Goal: Task Accomplishment & Management: Use online tool/utility

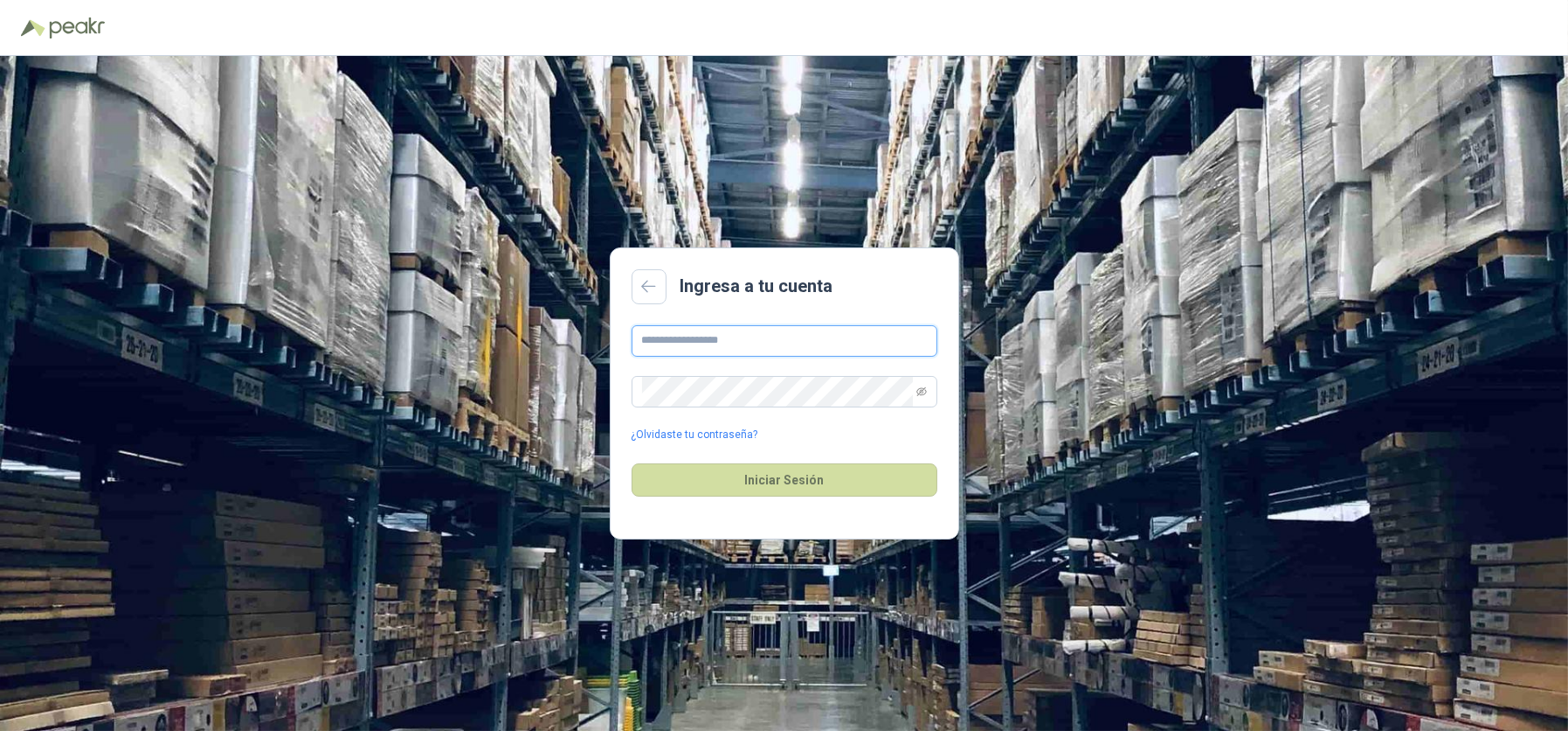
type input "**********"
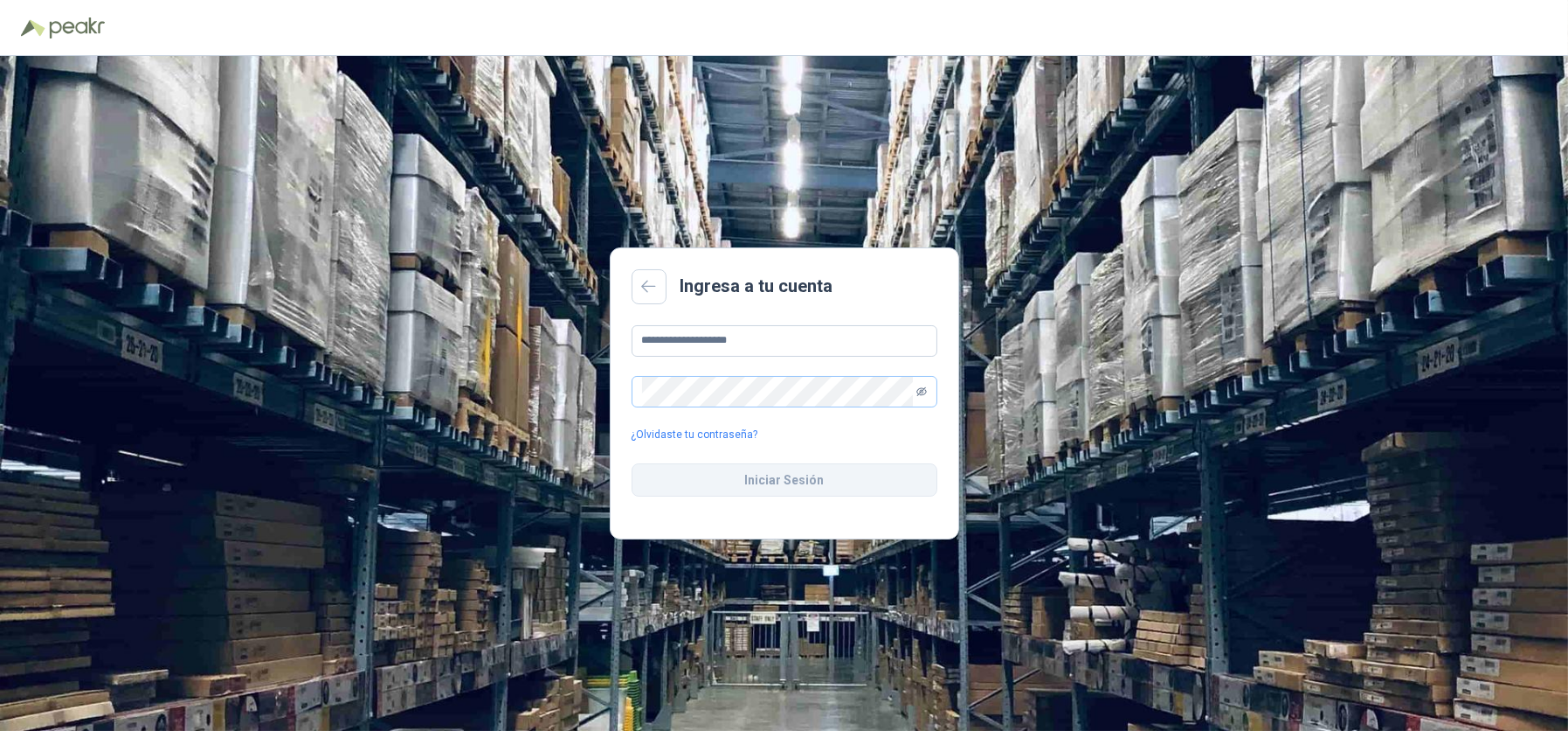
click at [923, 390] on icon "eye-invisible" at bounding box center [921, 392] width 11 height 11
click at [477, 394] on div "**********" at bounding box center [784, 394] width 1568 height 675
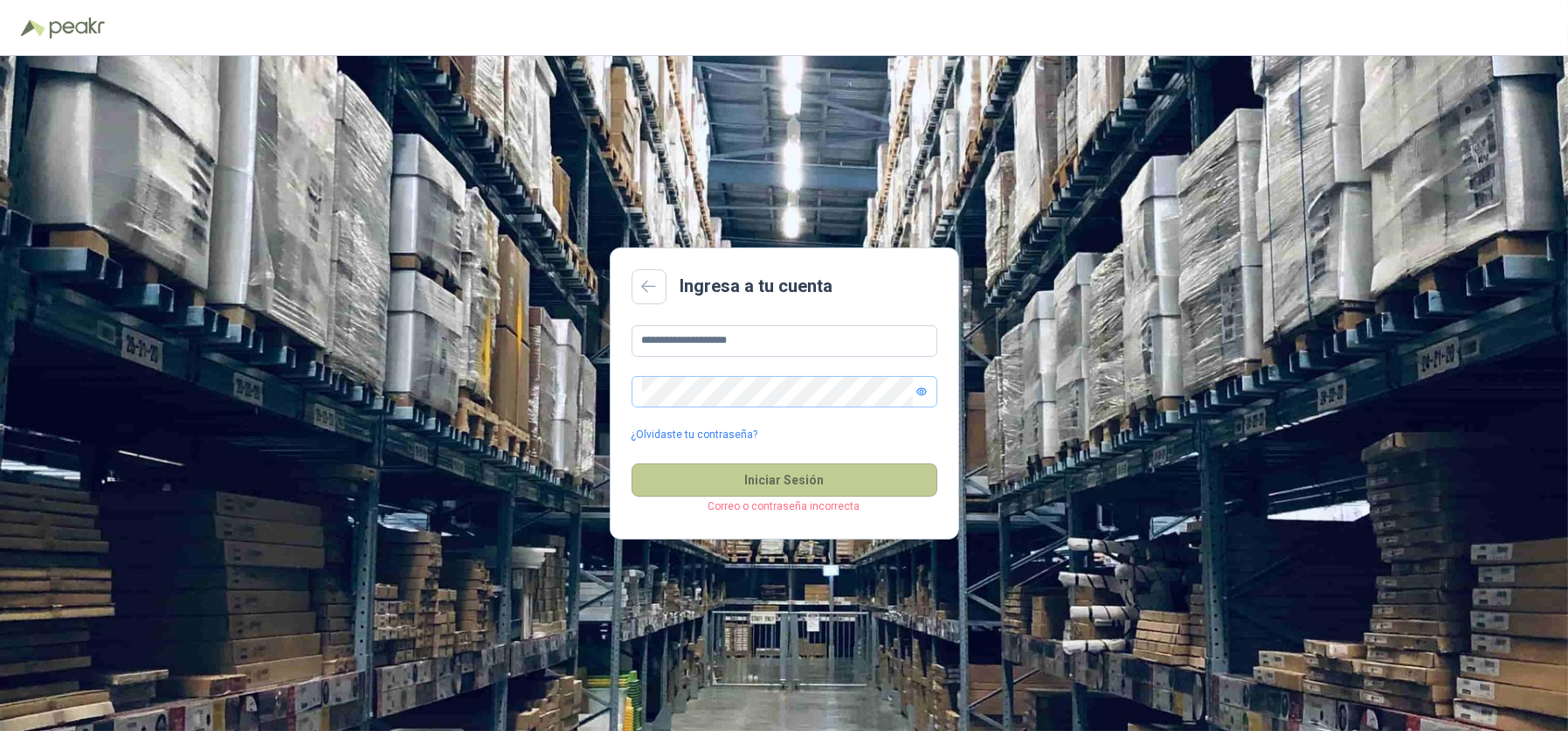
click at [719, 468] on button "Iniciar Sesión" at bounding box center [784, 480] width 305 height 33
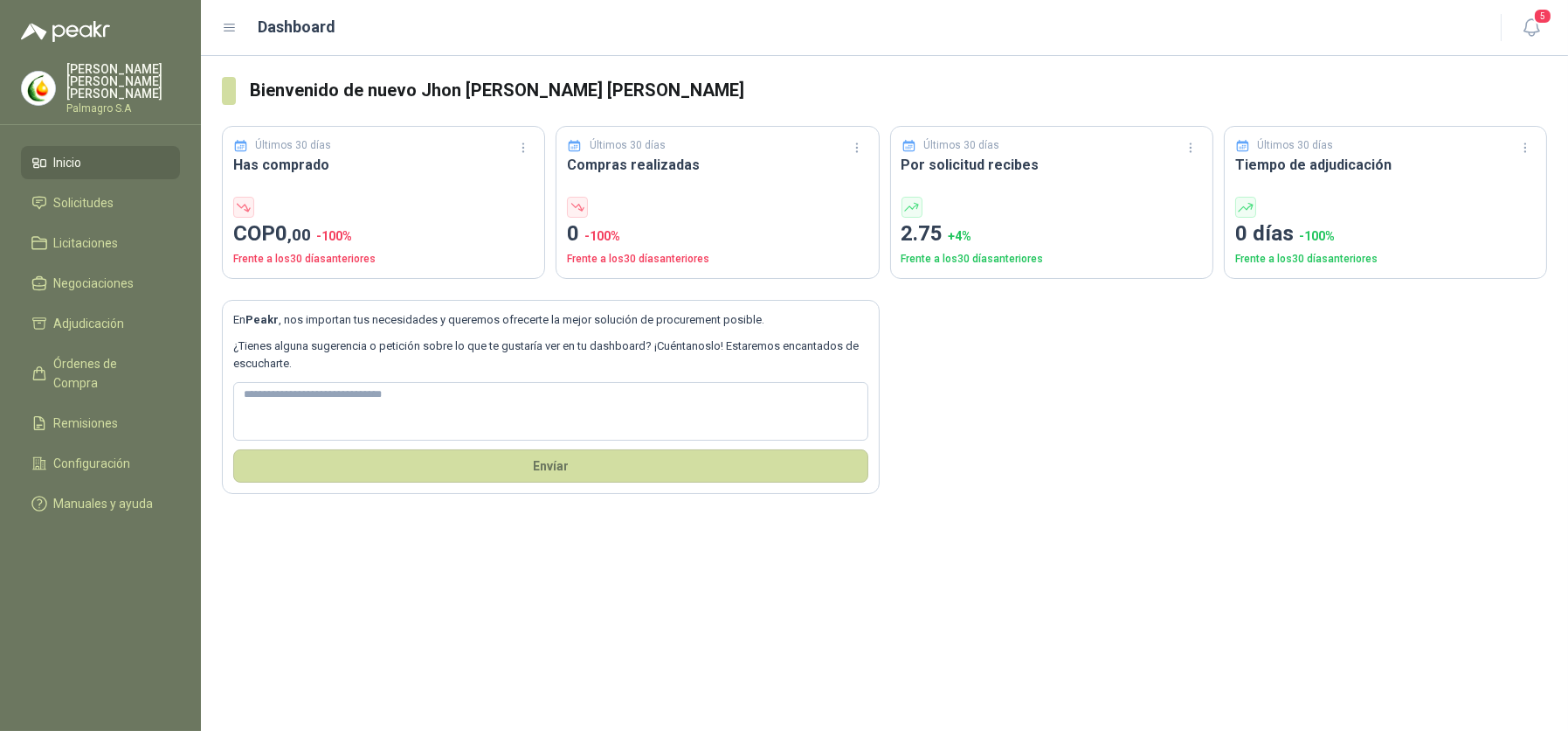
drag, startPoint x: 1190, startPoint y: 424, endPoint x: 1026, endPoint y: 395, distance: 166.5
click at [1156, 429] on div "En Peakr , nos importan tus necesidades y queremos ofrecerte la mejor solución …" at bounding box center [885, 386] width 1325 height 215
click at [91, 193] on span "Solicitudes" at bounding box center [84, 203] width 60 height 19
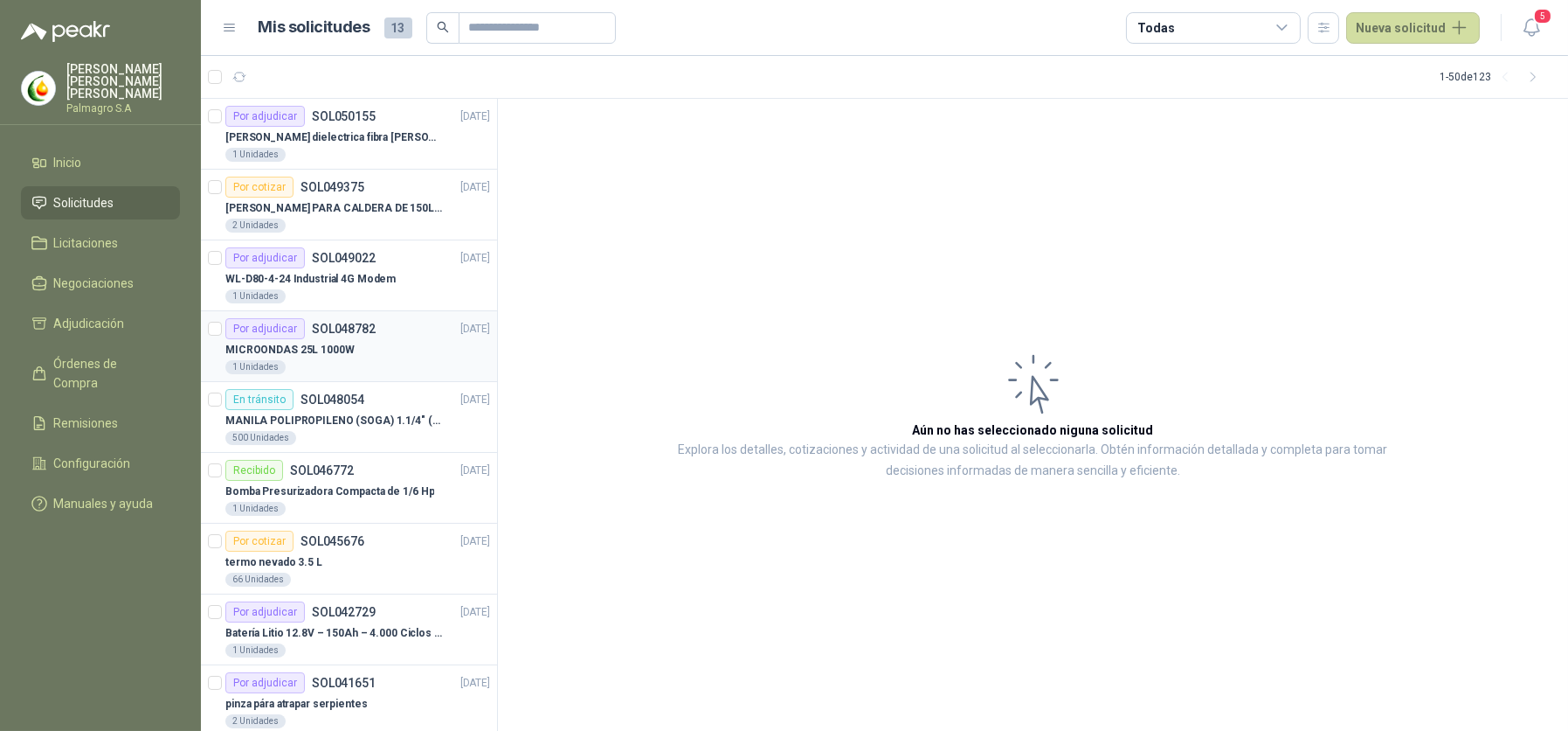
click at [364, 342] on div "MICROONDAS 25L 1000W" at bounding box center [358, 350] width 265 height 21
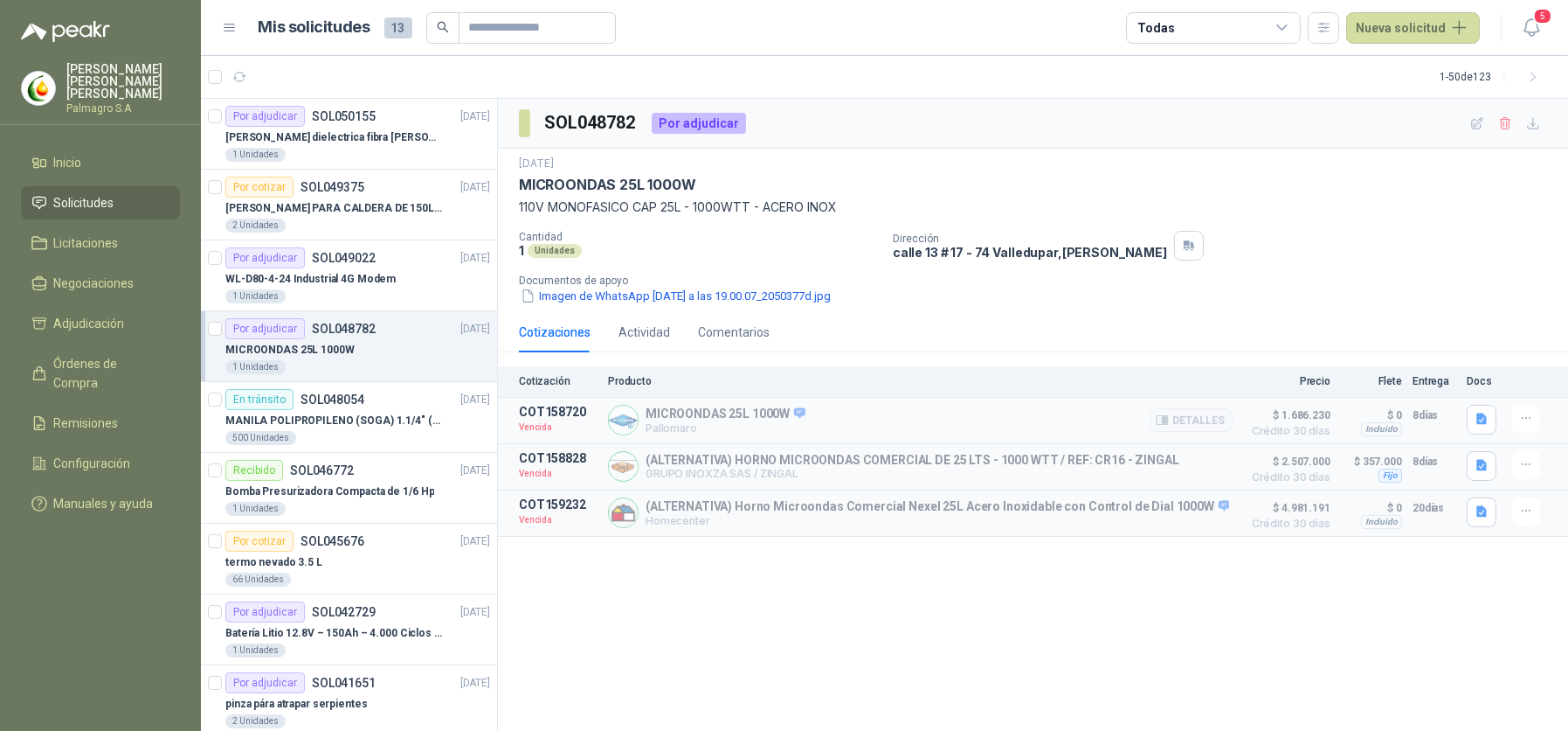
click at [541, 429] on p "Vencida" at bounding box center [558, 427] width 78 height 17
drag, startPoint x: 715, startPoint y: 429, endPoint x: 732, endPoint y: 426, distance: 17.3
click at [716, 429] on p "Pallomaro" at bounding box center [725, 428] width 160 height 14
click at [346, 341] on p "MICROONDAS 25L 1000W" at bounding box center [290, 349] width 130 height 16
click at [1481, 421] on icon "button" at bounding box center [1482, 419] width 15 height 15
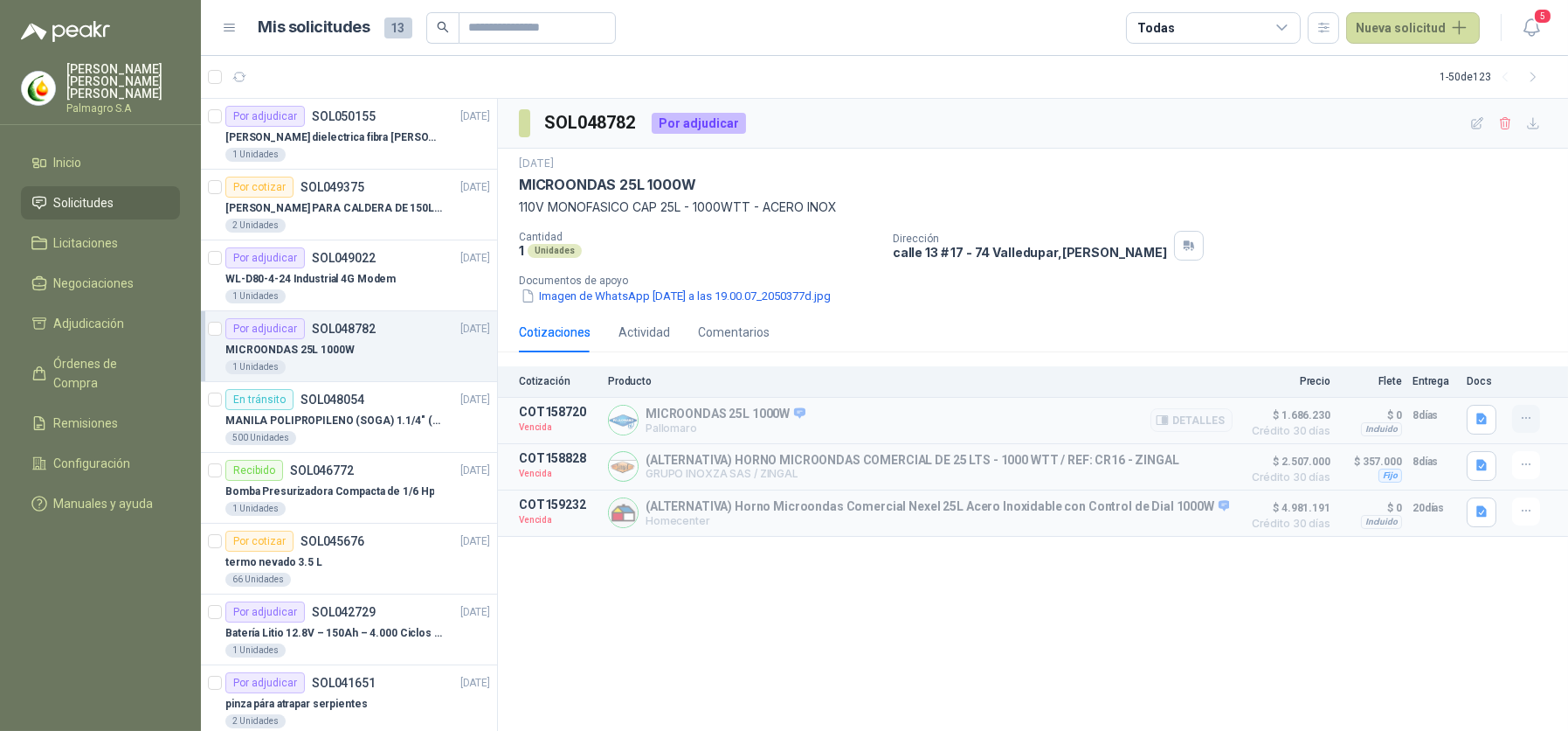
click at [1520, 422] on icon "button" at bounding box center [1526, 418] width 15 height 15
click at [1520, 421] on icon "button" at bounding box center [1526, 418] width 15 height 15
click at [1534, 417] on button "button" at bounding box center [1526, 418] width 28 height 28
click at [1525, 386] on button "Solicitar Recotización" at bounding box center [1492, 380] width 140 height 28
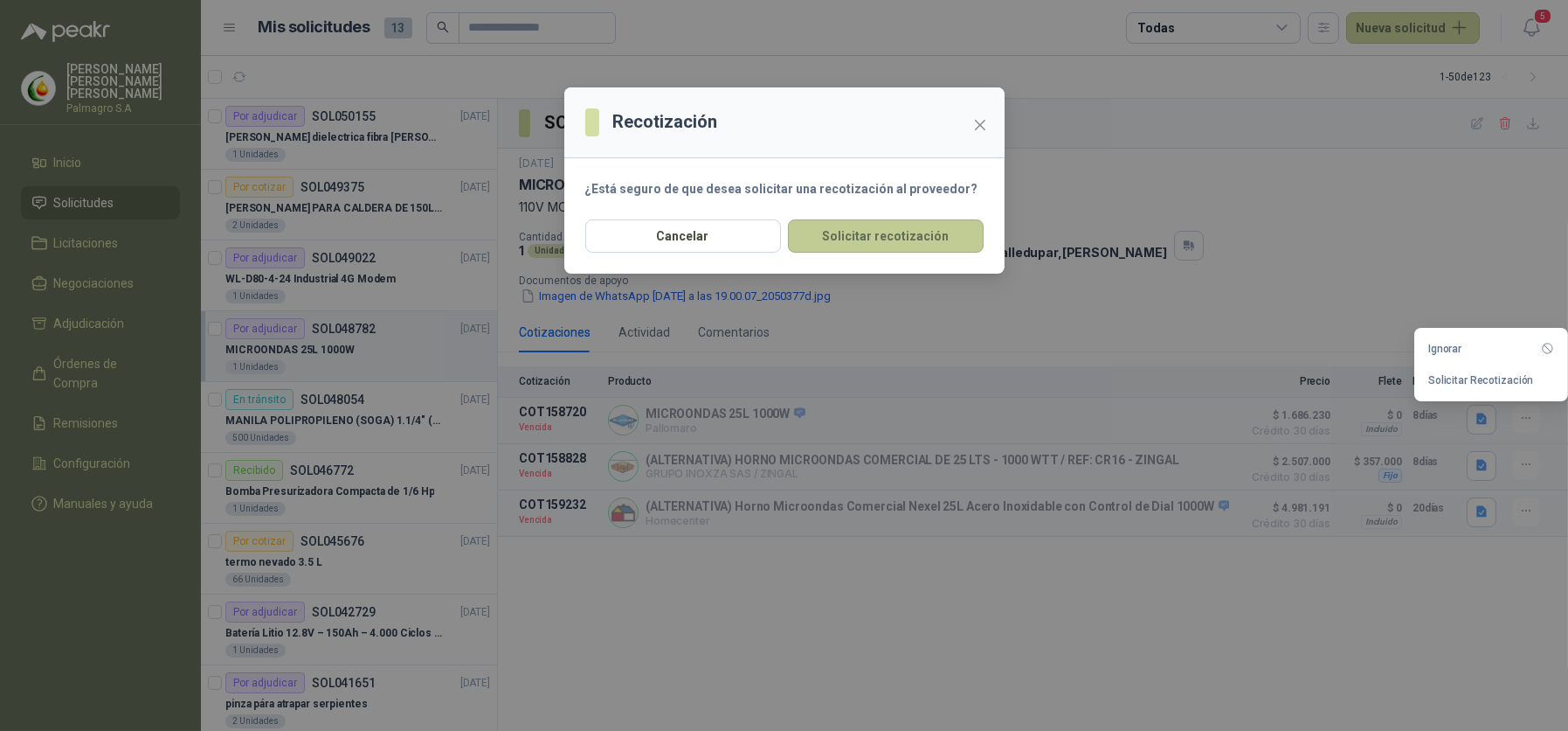
click at [942, 248] on button "Solicitar recotización" at bounding box center [886, 236] width 195 height 33
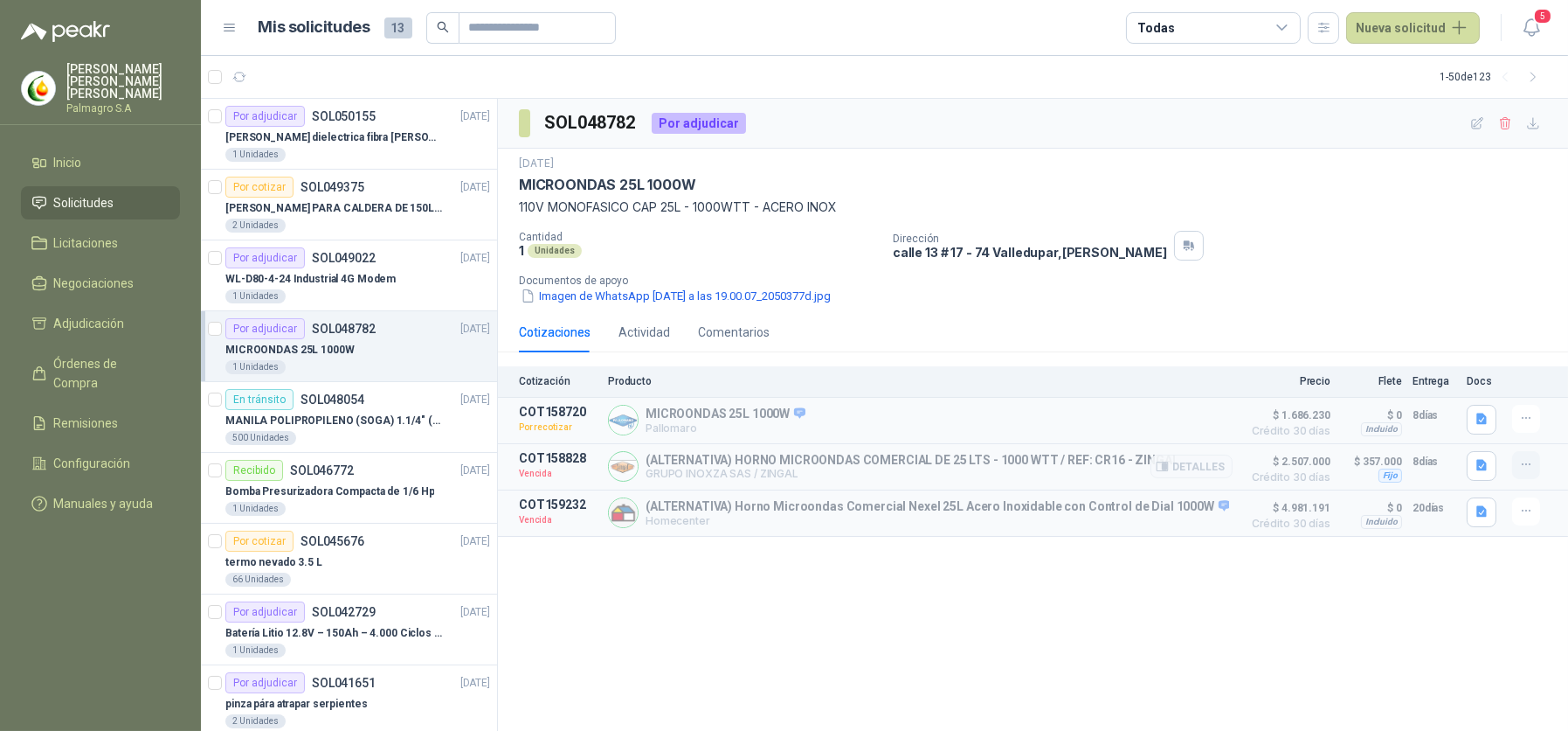
click at [1524, 469] on icon "button" at bounding box center [1526, 464] width 15 height 15
click at [1496, 423] on button "Solicitar Recotización" at bounding box center [1492, 427] width 140 height 28
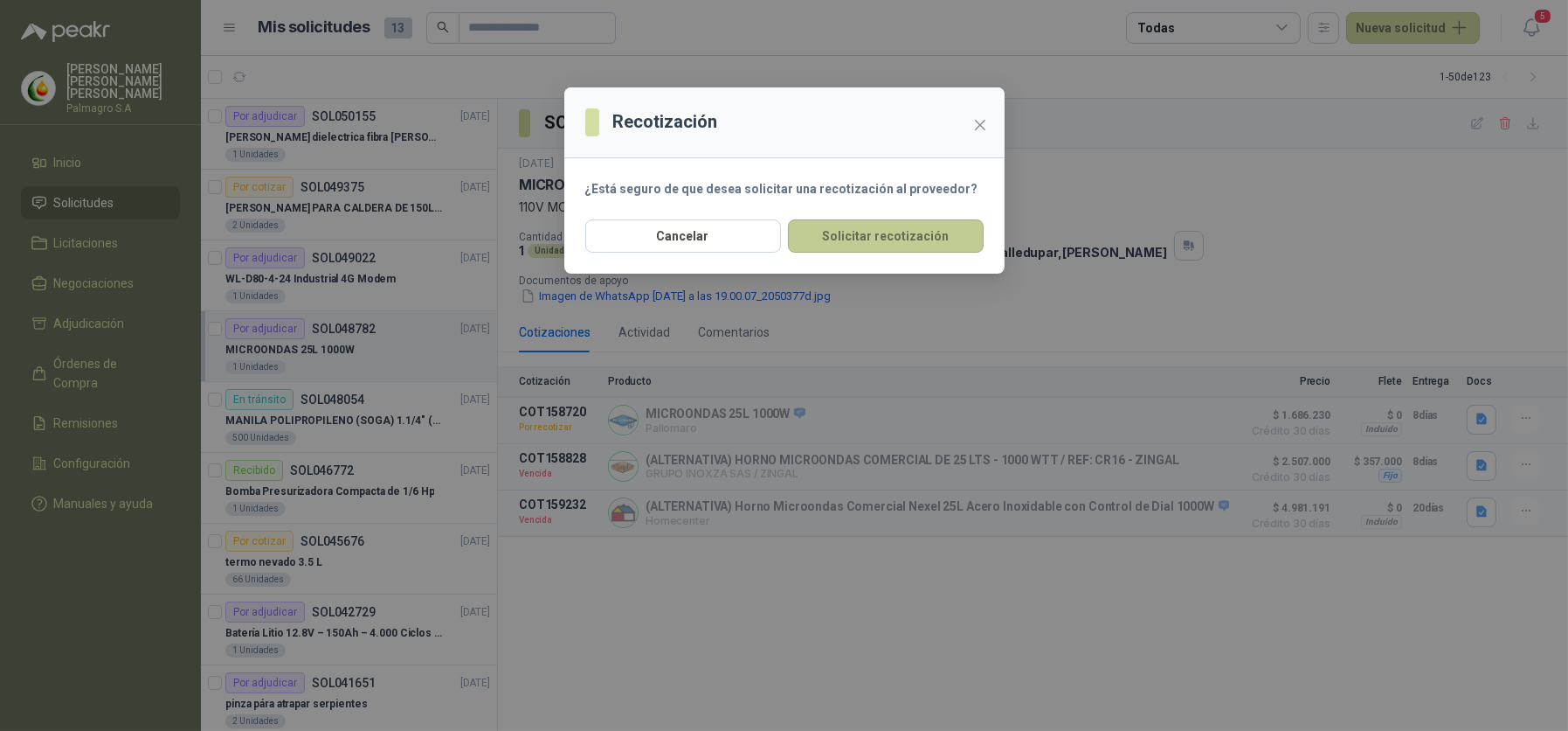
click at [858, 247] on button "Solicitar recotización" at bounding box center [886, 236] width 195 height 33
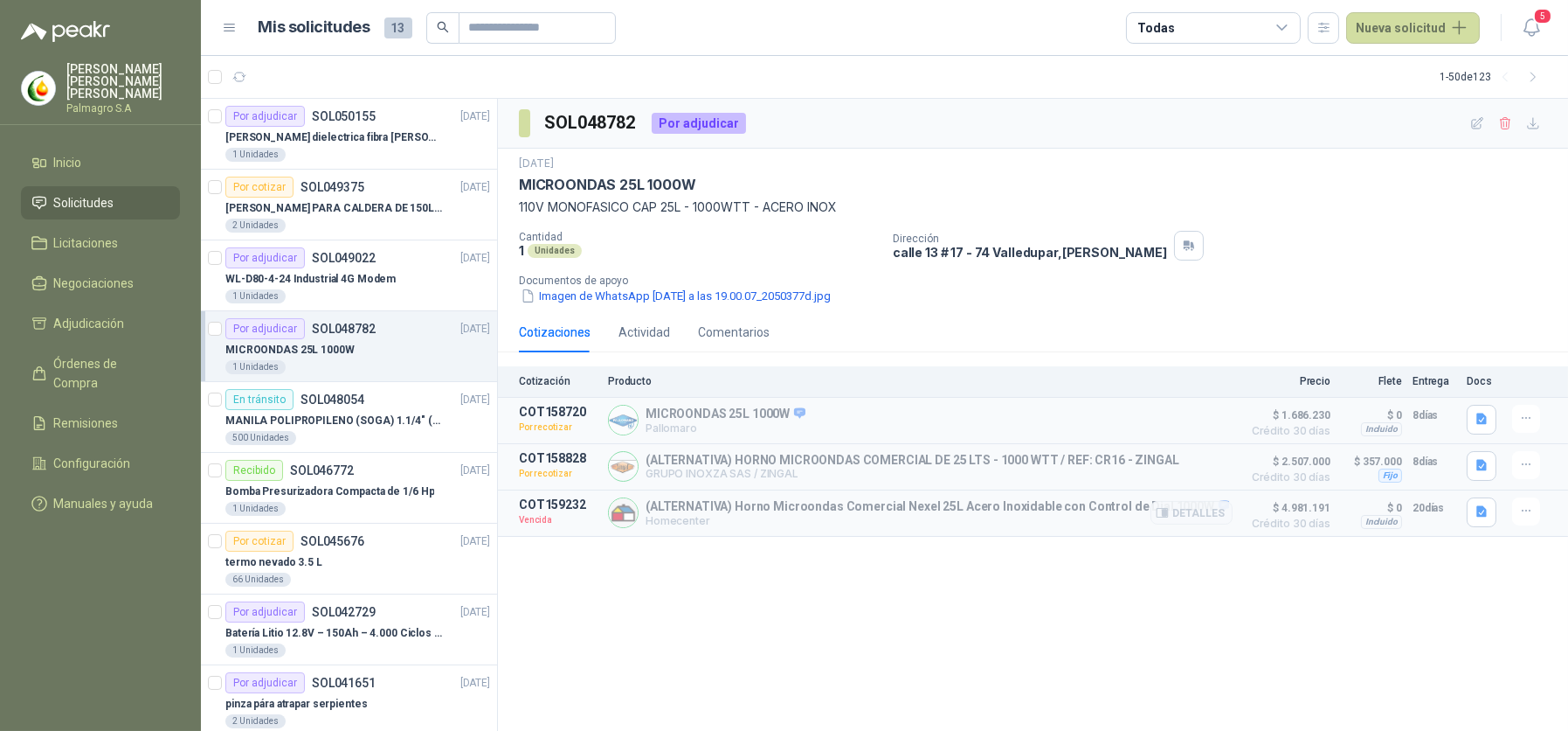
click at [1506, 522] on article "COT159232 Vencida (ALTERNATIVA) Horno Microondas Comercial Nexel 25L Acero Inox…" at bounding box center [1032, 513] width 1070 height 46
click at [1519, 513] on button "button" at bounding box center [1526, 511] width 28 height 28
click at [1511, 478] on button "Solicitar Recotización" at bounding box center [1492, 474] width 140 height 28
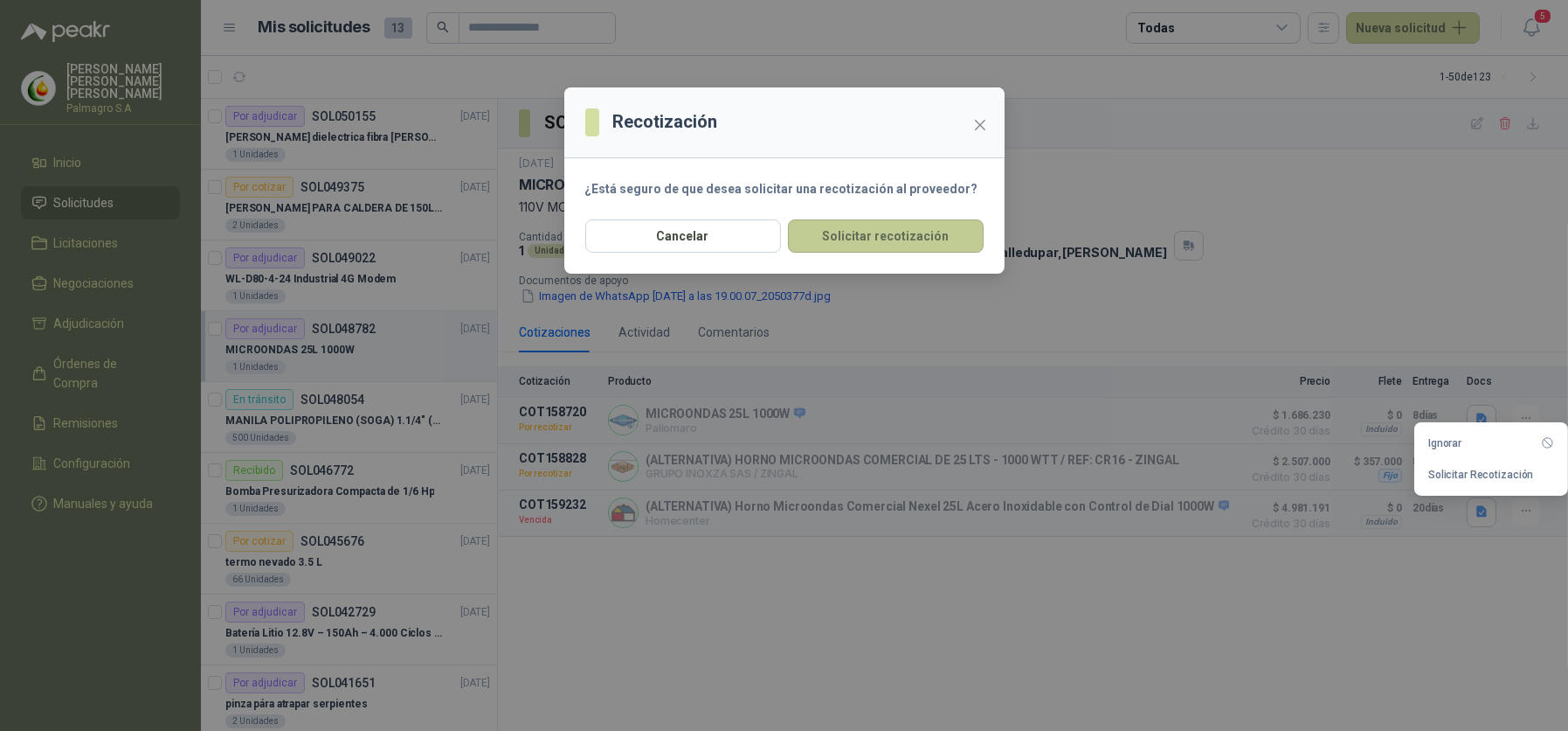
click at [941, 243] on button "Solicitar recotización" at bounding box center [886, 236] width 195 height 33
